Goal: Task Accomplishment & Management: Manage account settings

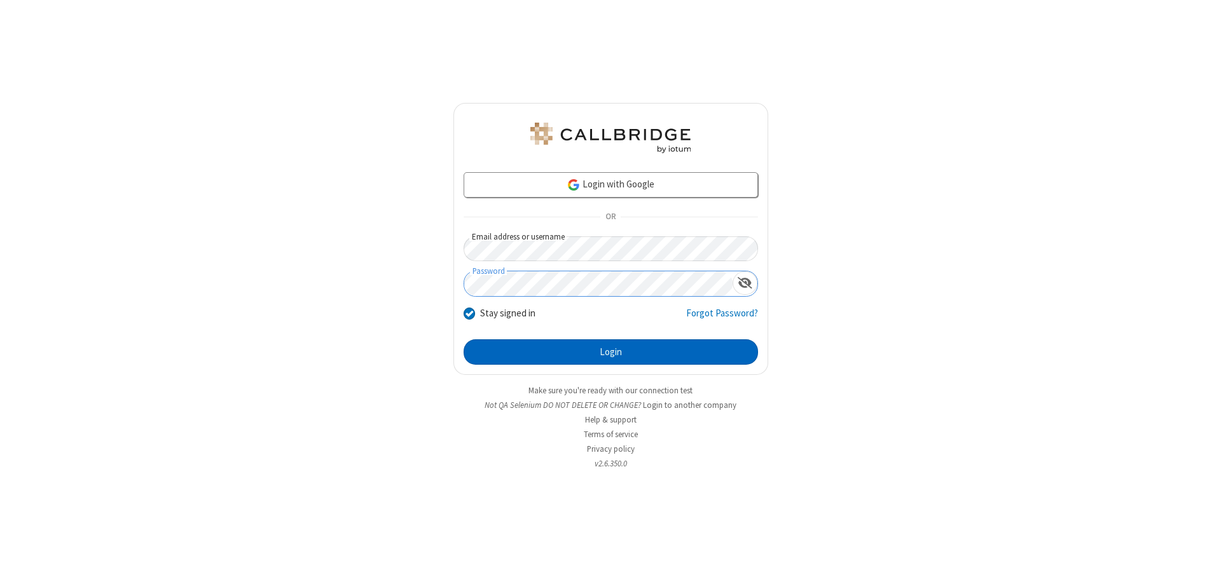
click at [610, 352] on button "Login" at bounding box center [611, 352] width 294 height 25
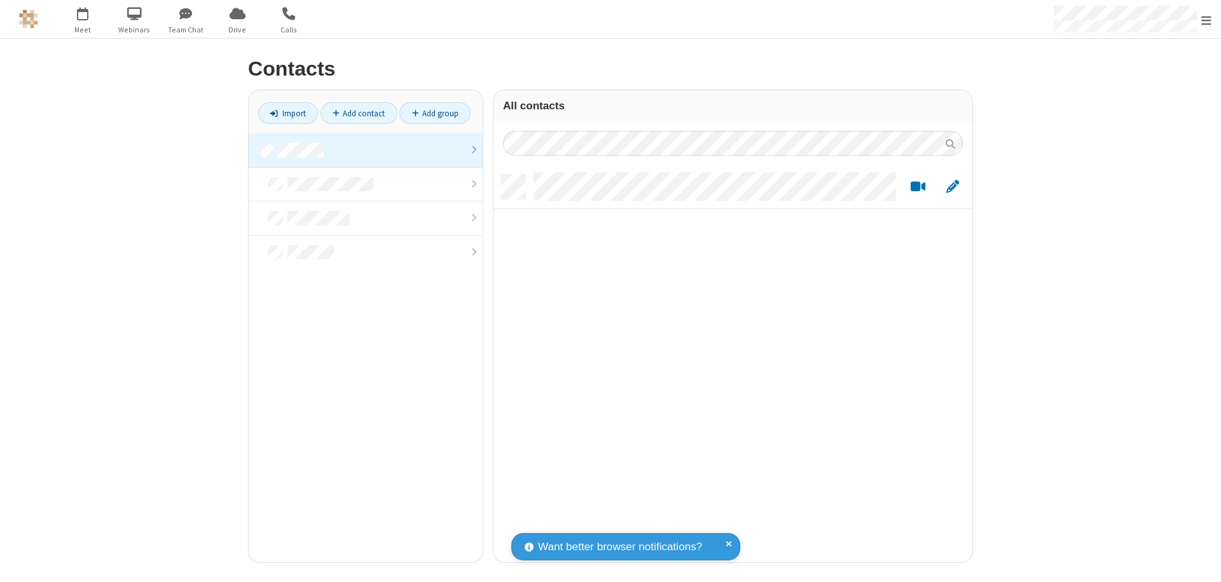
click at [366, 150] on link at bounding box center [366, 151] width 234 height 34
click at [359, 113] on link "Add contact" at bounding box center [358, 113] width 77 height 22
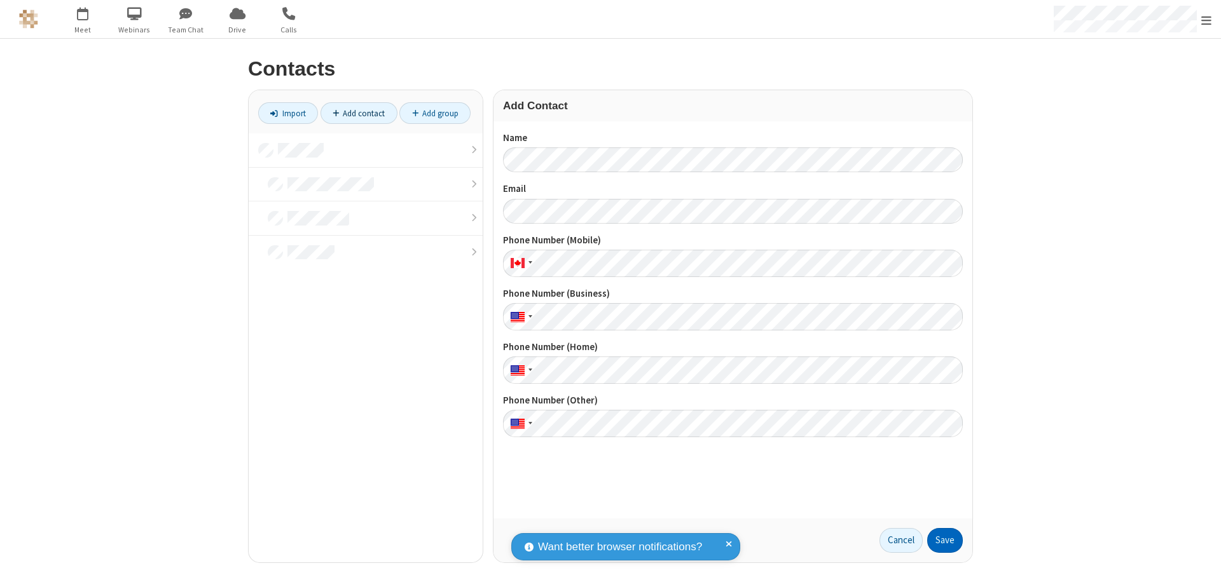
click at [945, 541] on button "Save" at bounding box center [945, 540] width 36 height 25
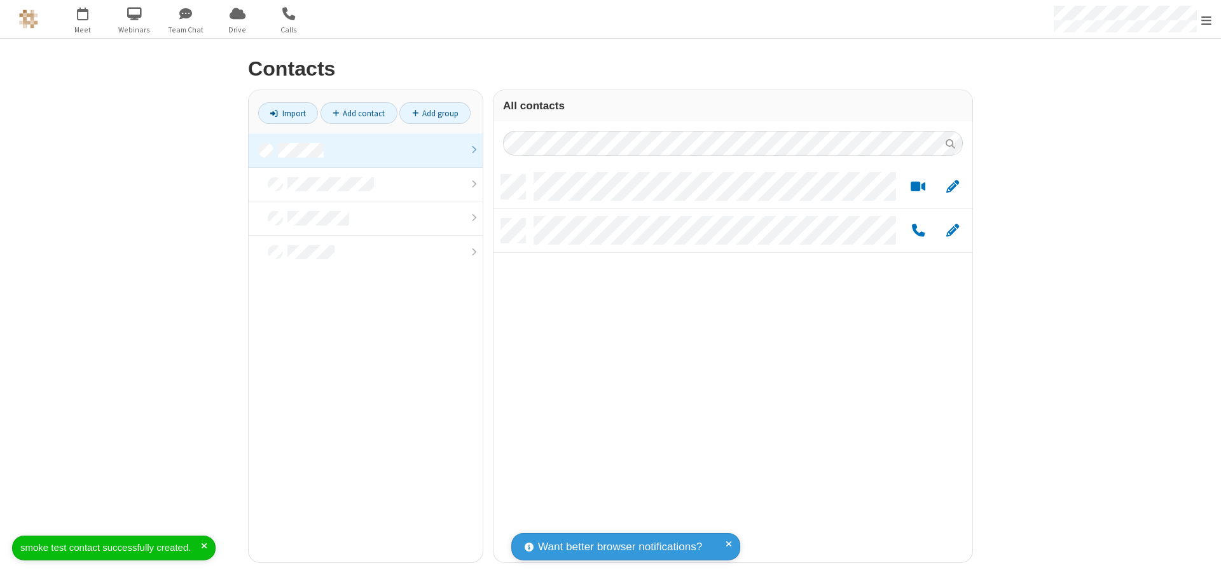
scroll to position [388, 469]
